Goal: Information Seeking & Learning: Learn about a topic

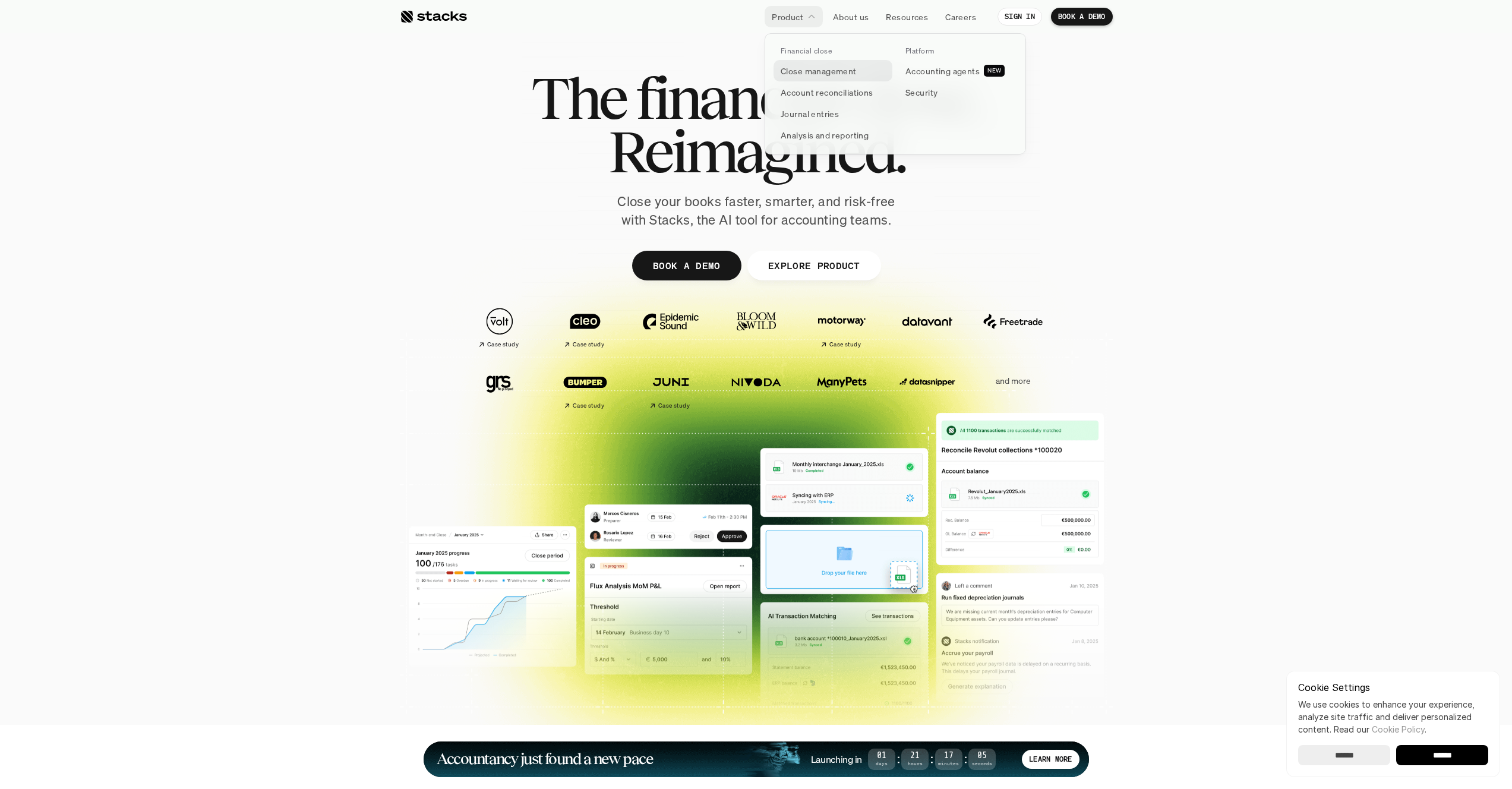
click at [814, 68] on p "Close management" at bounding box center [819, 71] width 76 height 12
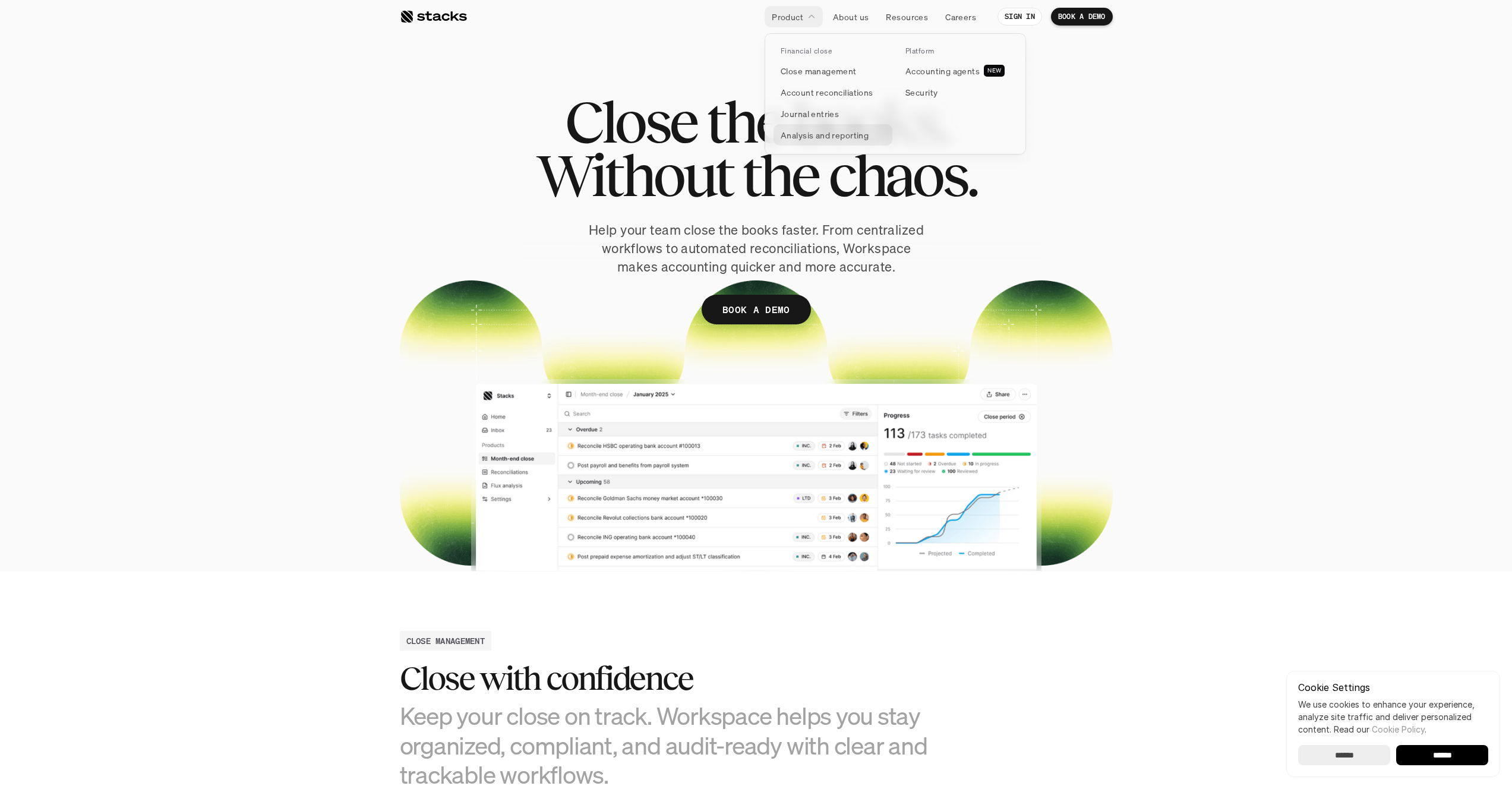
click at [837, 120] on link "Journal entries" at bounding box center [833, 113] width 118 height 21
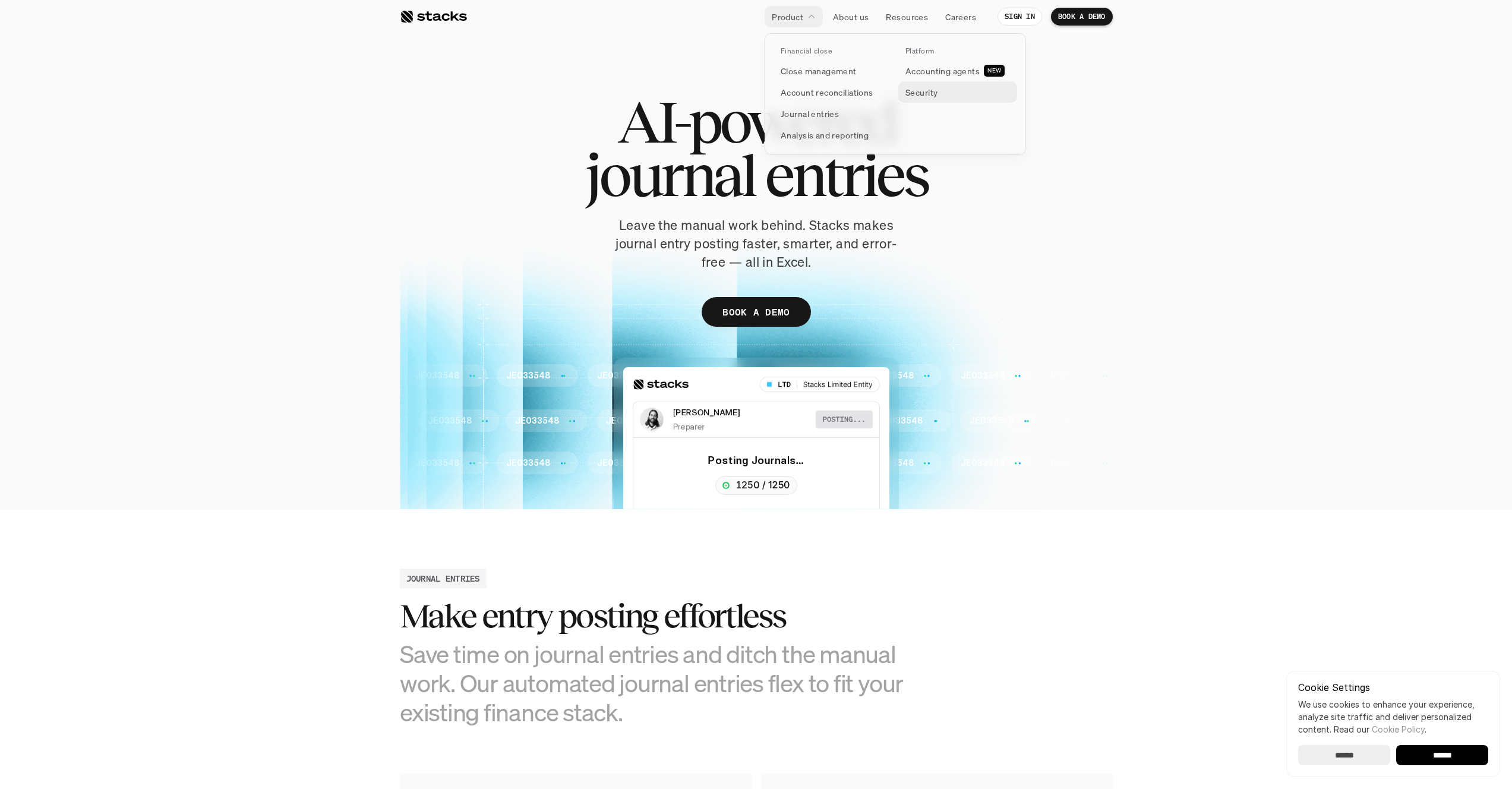
click at [927, 90] on p "Security" at bounding box center [921, 92] width 32 height 12
